Goal: Information Seeking & Learning: Understand process/instructions

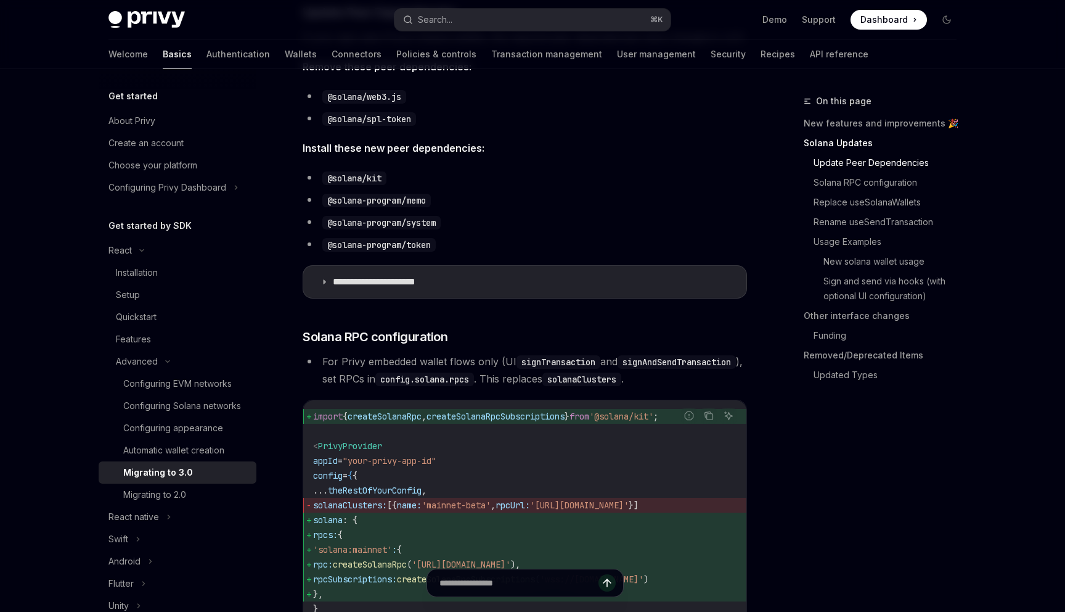
scroll to position [456, 0]
click at [398, 284] on p "**********" at bounding box center [390, 280] width 115 height 12
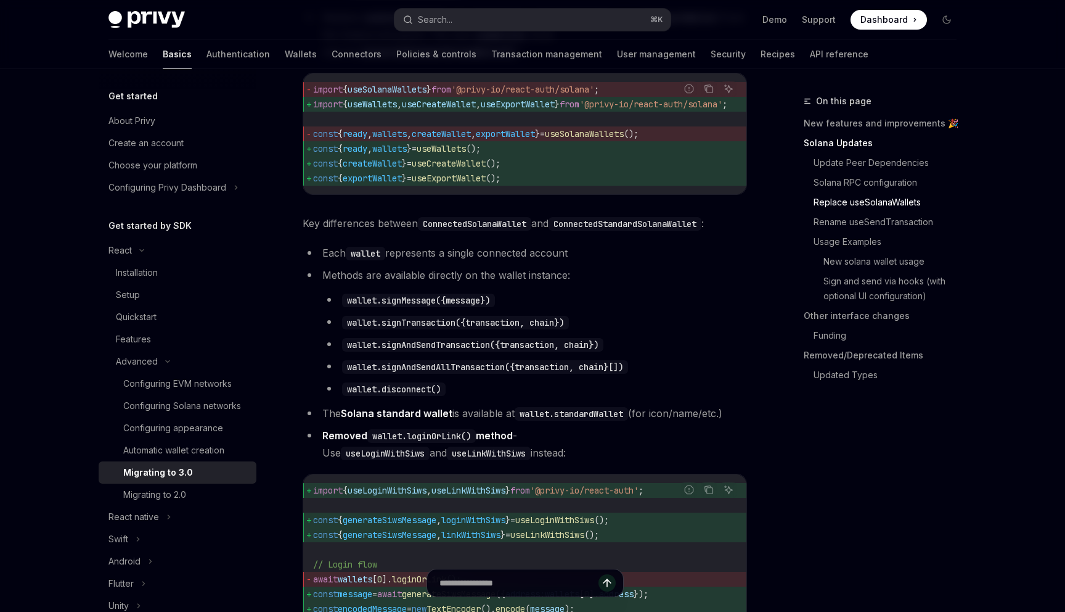
scroll to position [1650, 0]
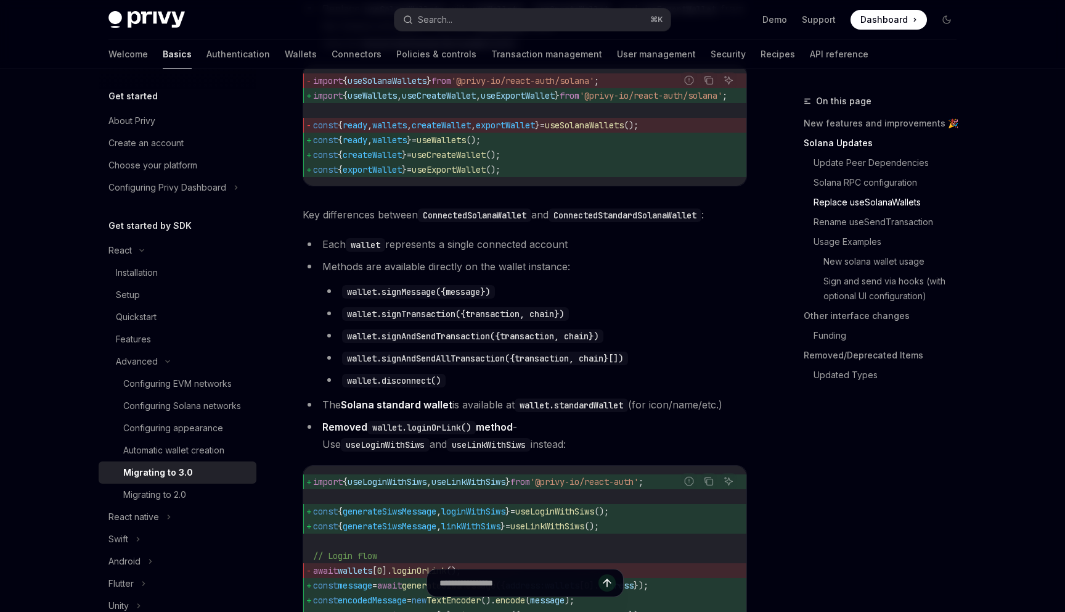
drag, startPoint x: 324, startPoint y: 276, endPoint x: 597, endPoint y: 271, distance: 273.8
click at [597, 253] on li "Each wallet represents a single connected account" at bounding box center [525, 244] width 445 height 17
drag, startPoint x: 324, startPoint y: 275, endPoint x: 592, endPoint y: 272, distance: 268.8
click at [593, 253] on li "Each wallet represents a single connected account" at bounding box center [525, 244] width 445 height 17
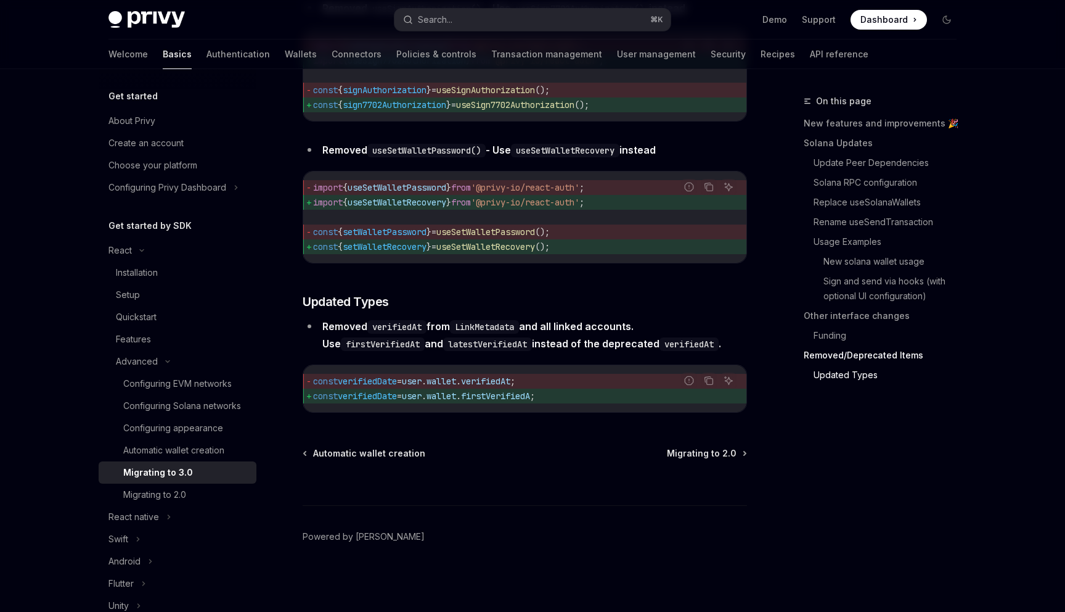
scroll to position [5878, 0]
click at [404, 330] on code "verifiedAt" at bounding box center [396, 327] width 59 height 14
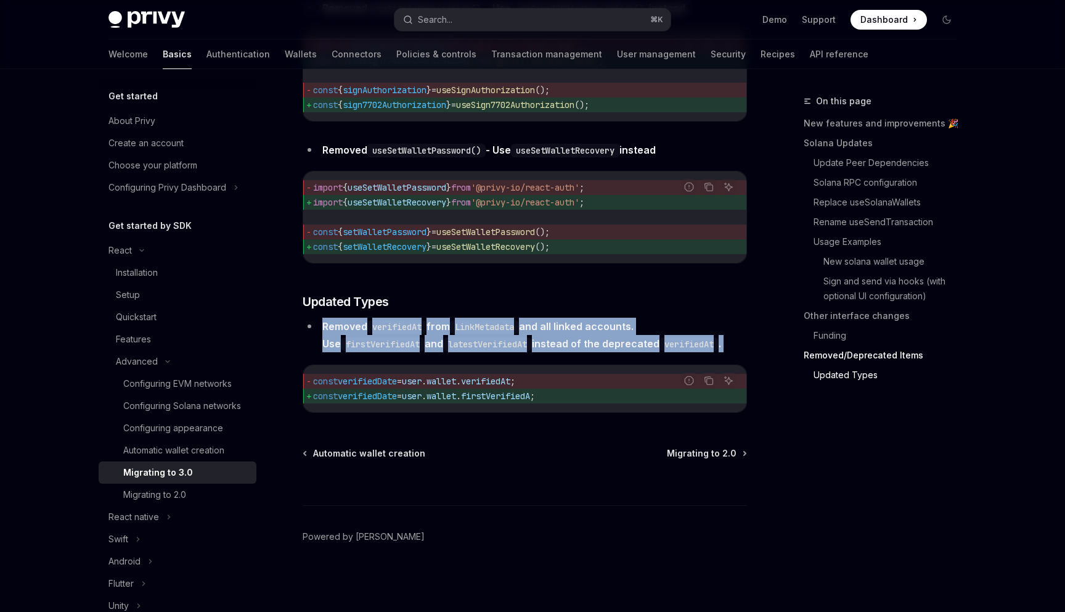
click at [404, 330] on code "verifiedAt" at bounding box center [396, 327] width 59 height 14
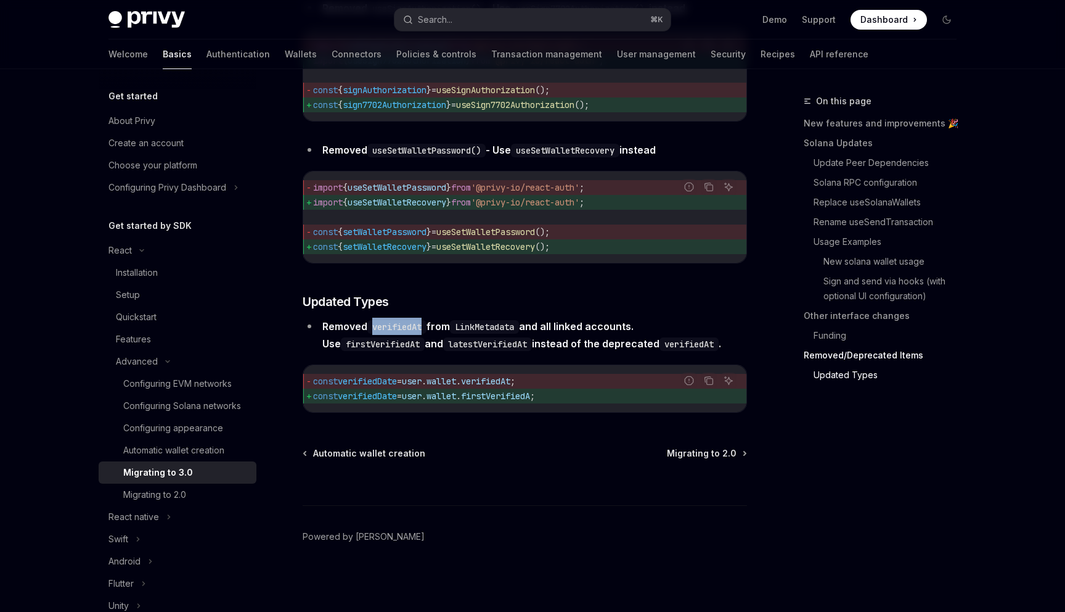
click at [404, 330] on code "verifiedAt" at bounding box center [396, 327] width 59 height 14
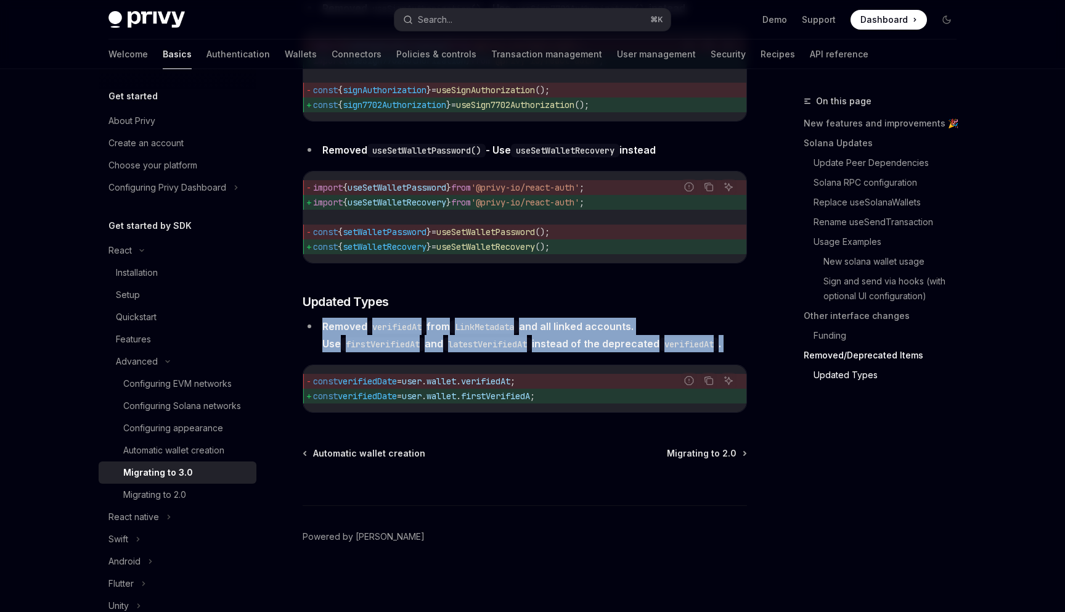
click at [404, 330] on code "verifiedAt" at bounding box center [396, 327] width 59 height 14
